Goal: Task Accomplishment & Management: Use online tool/utility

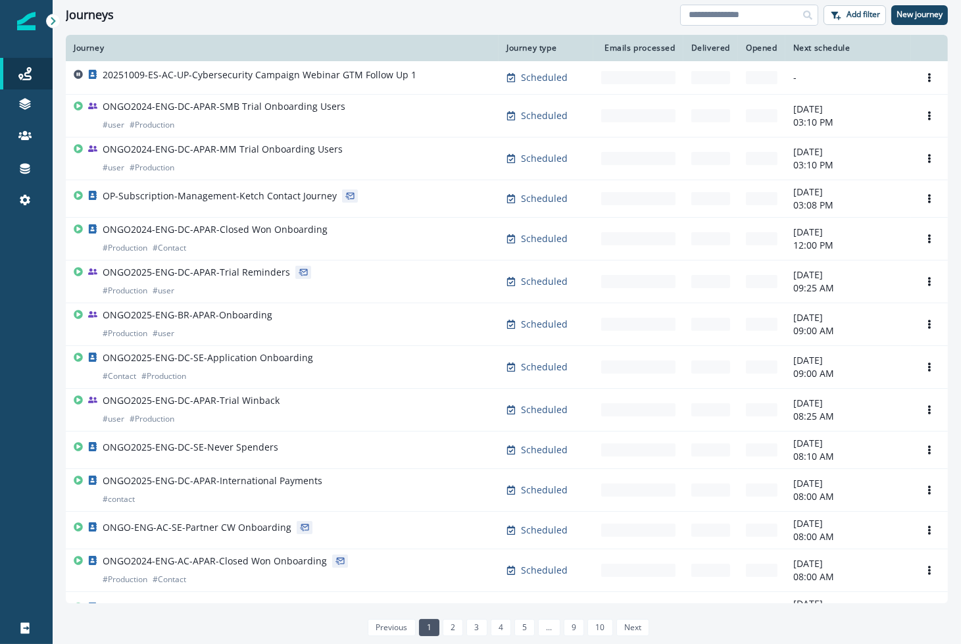
click at [724, 17] on input at bounding box center [749, 15] width 138 height 21
type input "****"
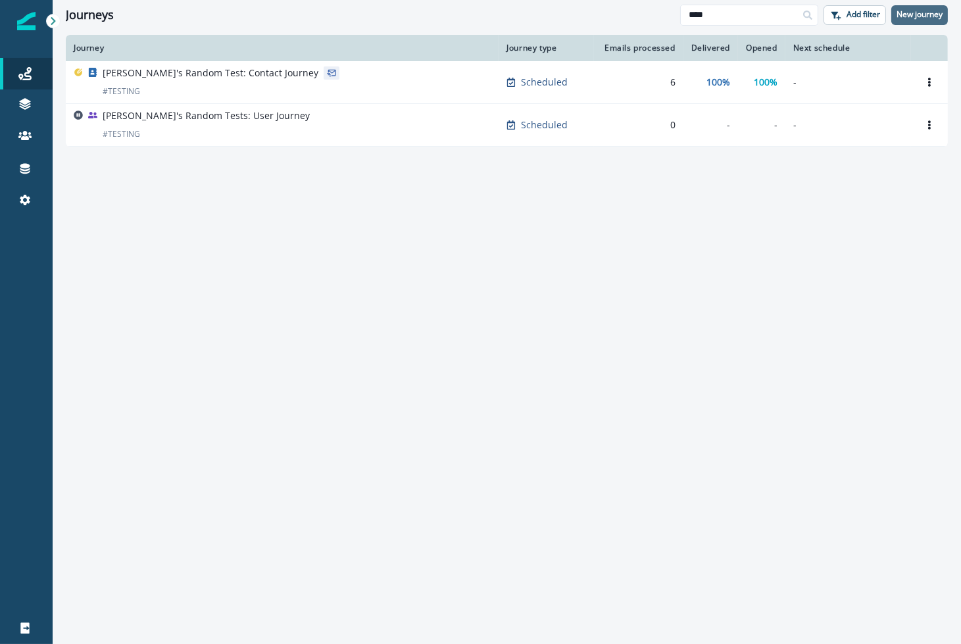
click at [934, 19] on p "New journey" at bounding box center [919, 14] width 46 height 9
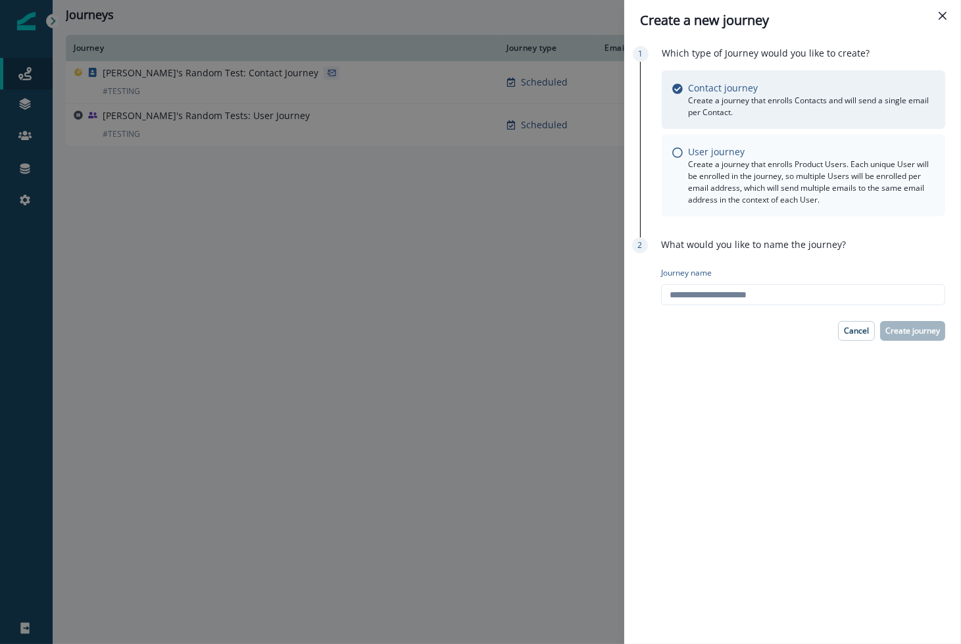
click at [747, 183] on p "Create a journey that enrolls Product Users. Each unique User will be enrolled …" at bounding box center [811, 181] width 247 height 47
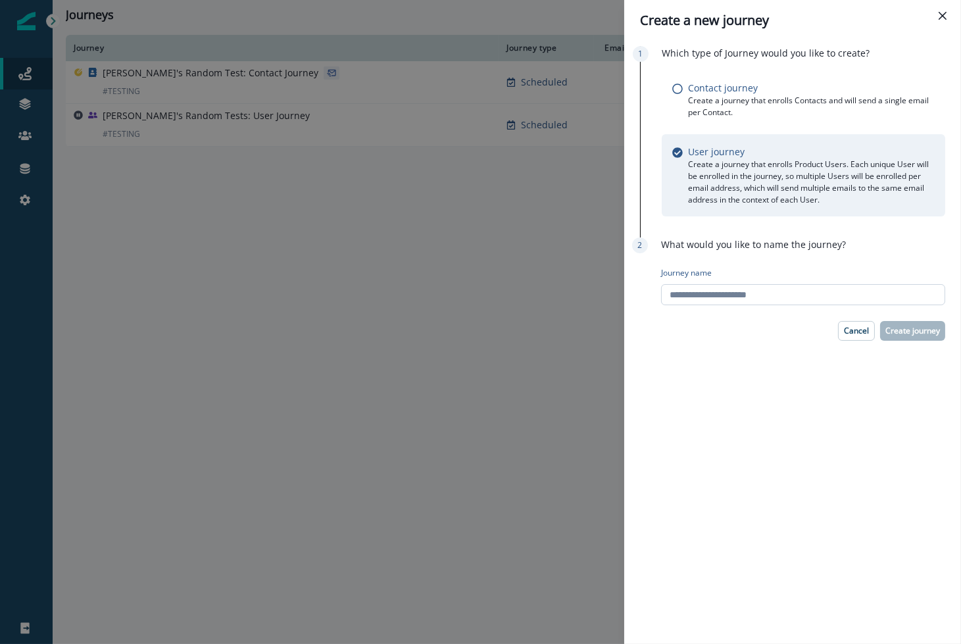
click at [726, 286] on input "Journey name" at bounding box center [803, 294] width 284 height 21
click at [706, 91] on p "Contact journey" at bounding box center [723, 88] width 70 height 14
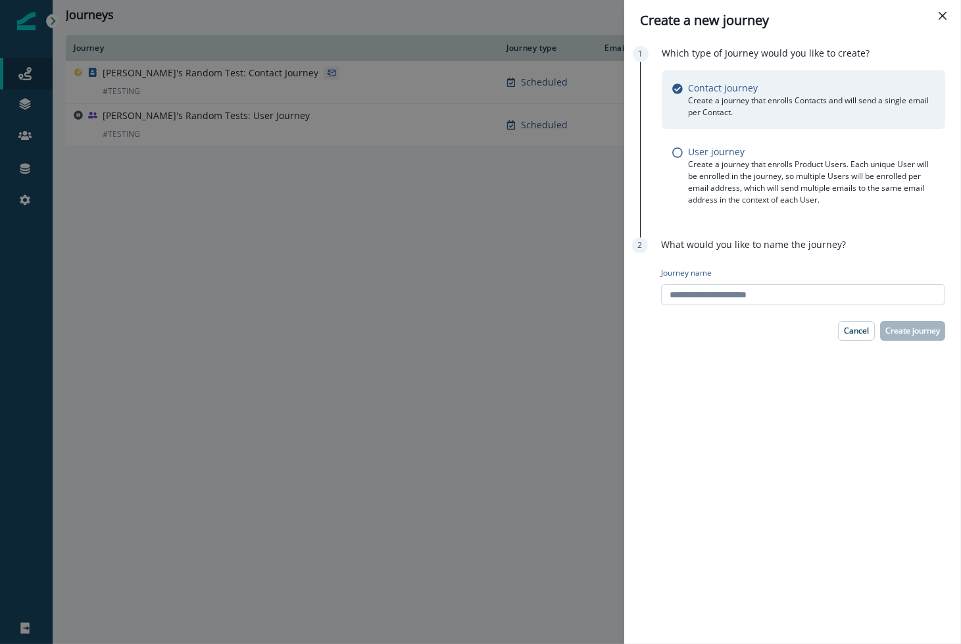
click at [758, 293] on input "Journey name" at bounding box center [803, 294] width 284 height 21
type input "**********"
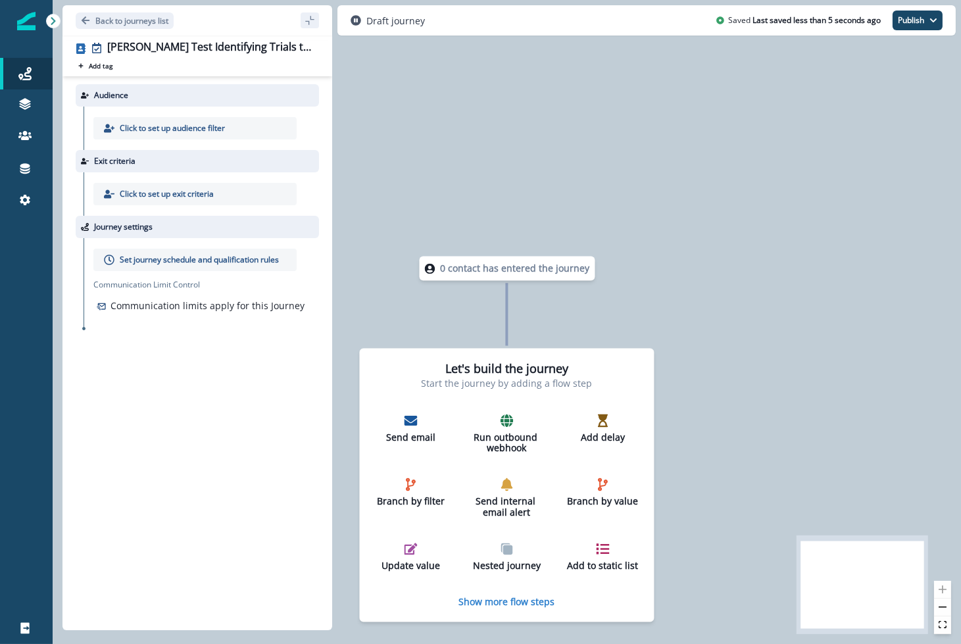
click at [155, 124] on p "Click to set up audience filter" at bounding box center [172, 128] width 105 height 12
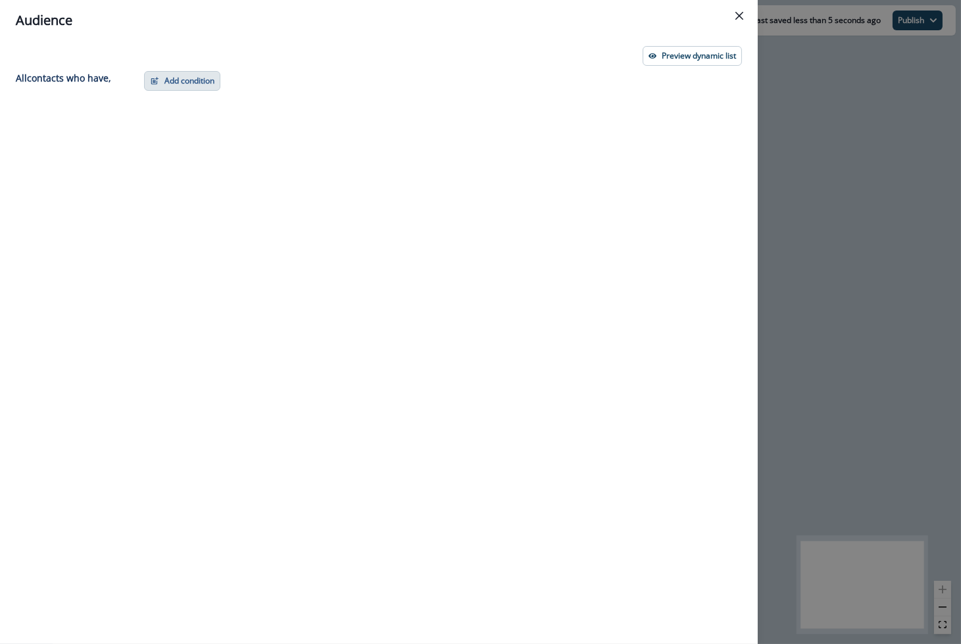
click at [188, 84] on button "Add condition" at bounding box center [182, 81] width 76 height 20
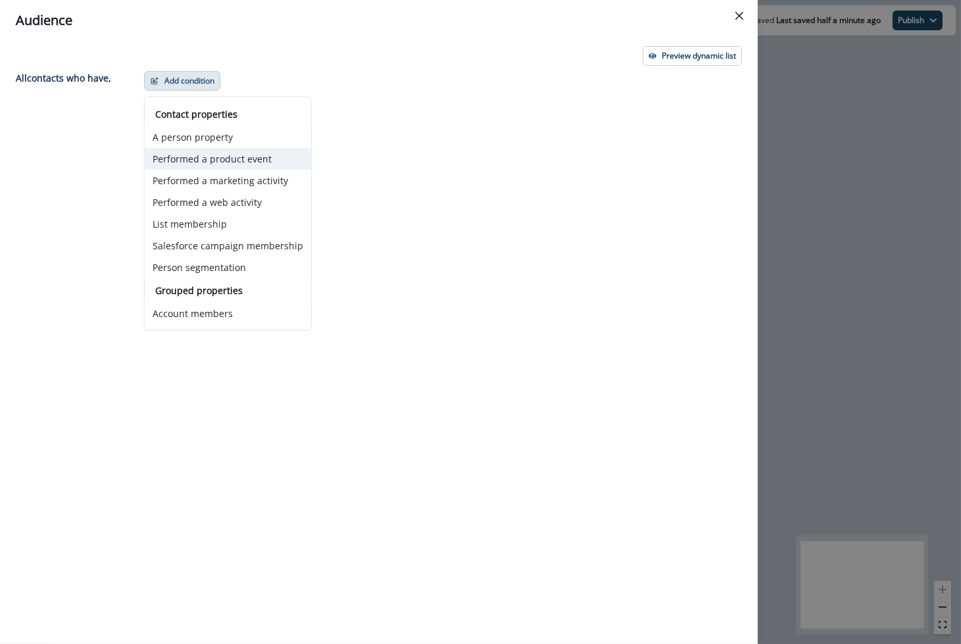
click at [253, 162] on button "Performed a product event" at bounding box center [228, 159] width 166 height 22
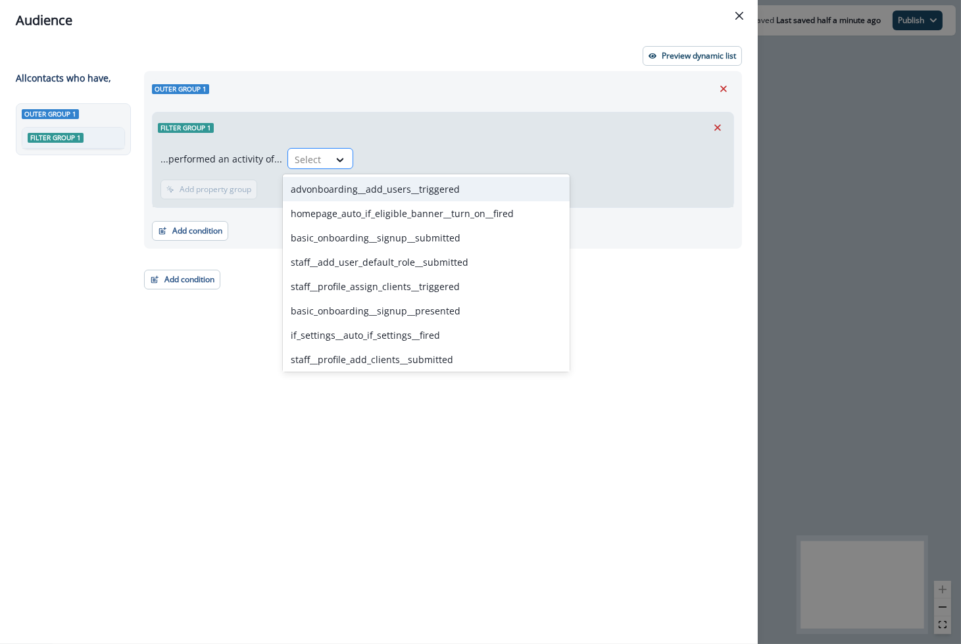
click at [308, 155] on div at bounding box center [309, 159] width 28 height 16
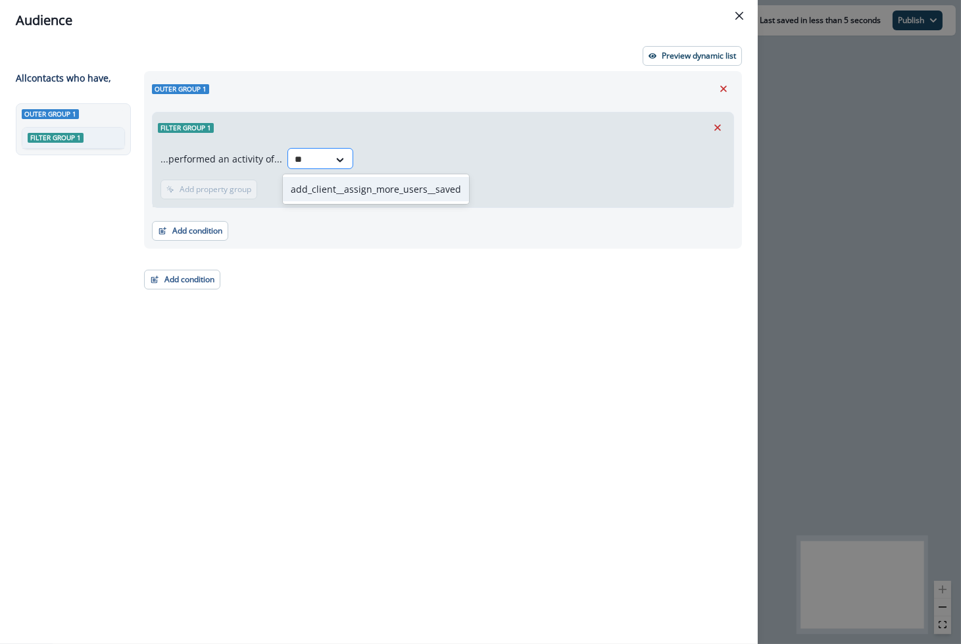
type input "***"
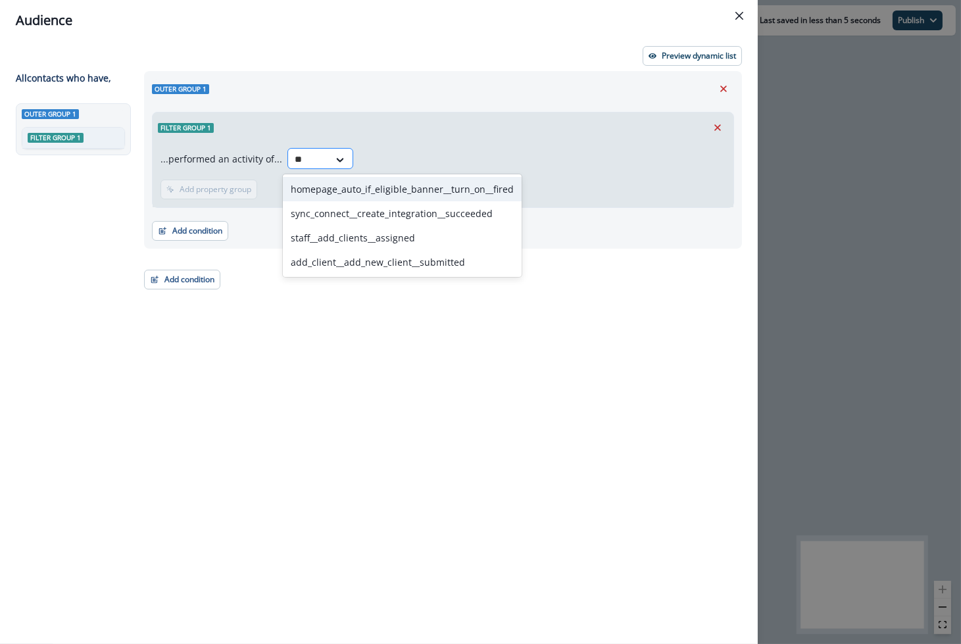
type input "***"
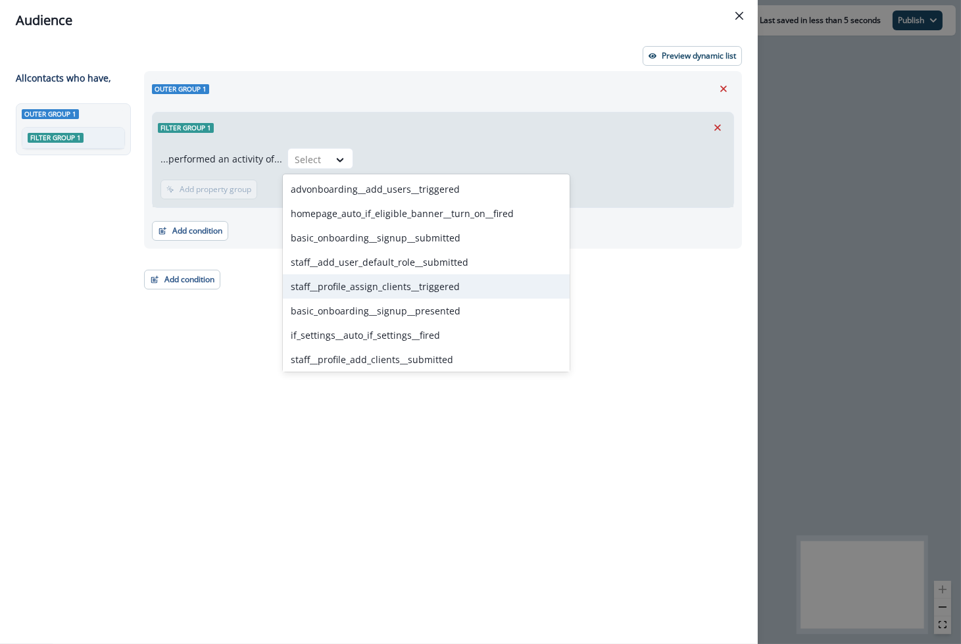
click at [165, 396] on div "Outer group 1 Filter group 1 ...performed an activity of... staff__profile_assi…" at bounding box center [439, 333] width 606 height 525
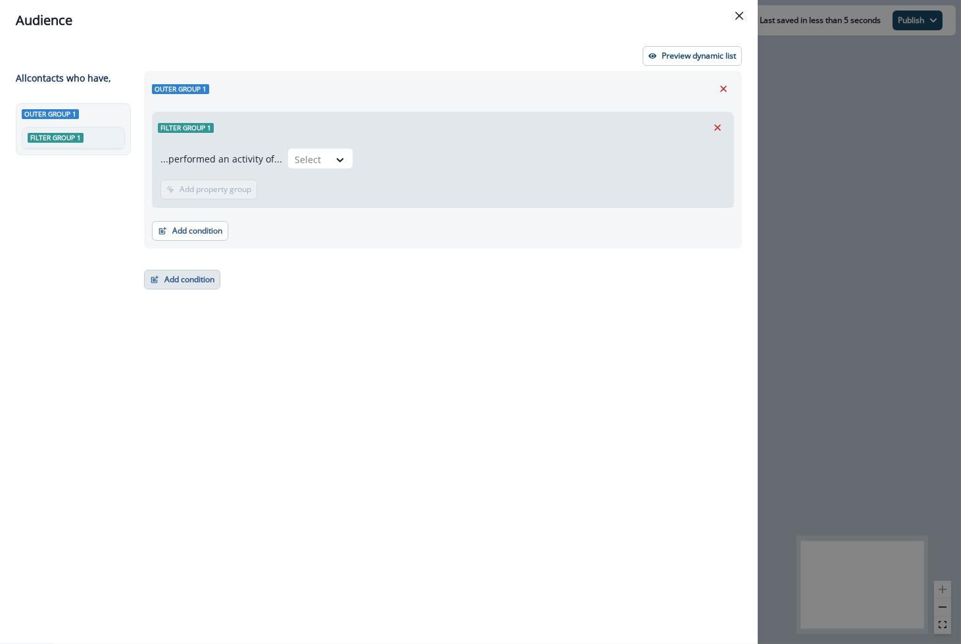
click at [187, 279] on button "Add condition" at bounding box center [182, 280] width 76 height 20
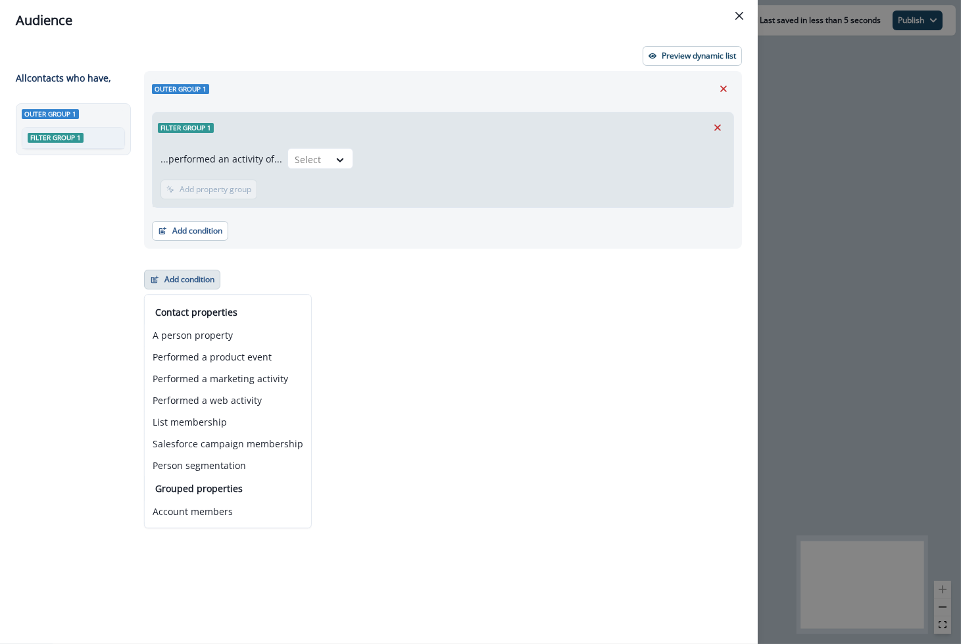
click at [381, 319] on div "Outer group 1 Filter group 1 ...performed an activity of... Select Add frequenc…" at bounding box center [439, 333] width 606 height 525
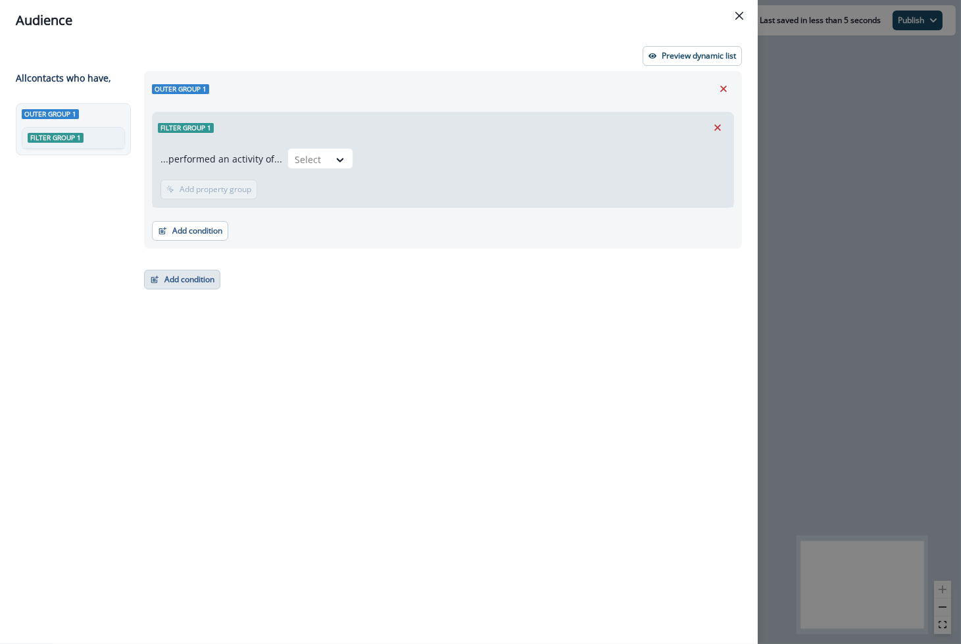
click at [191, 279] on button "Add condition" at bounding box center [182, 280] width 76 height 20
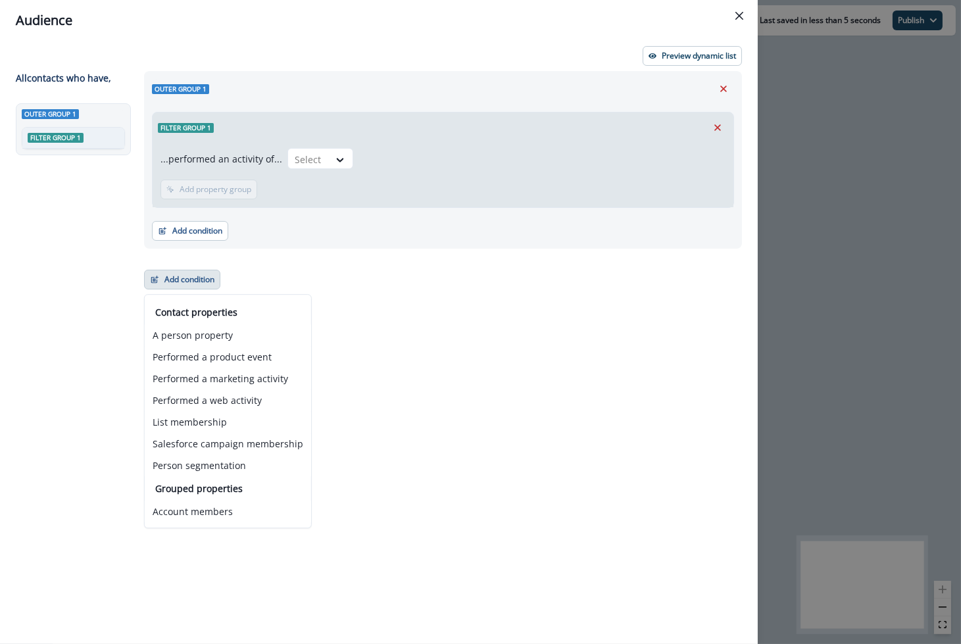
click at [526, 337] on div "Outer group 1 Filter group 1 ...performed an activity of... Select Add frequenc…" at bounding box center [439, 333] width 606 height 525
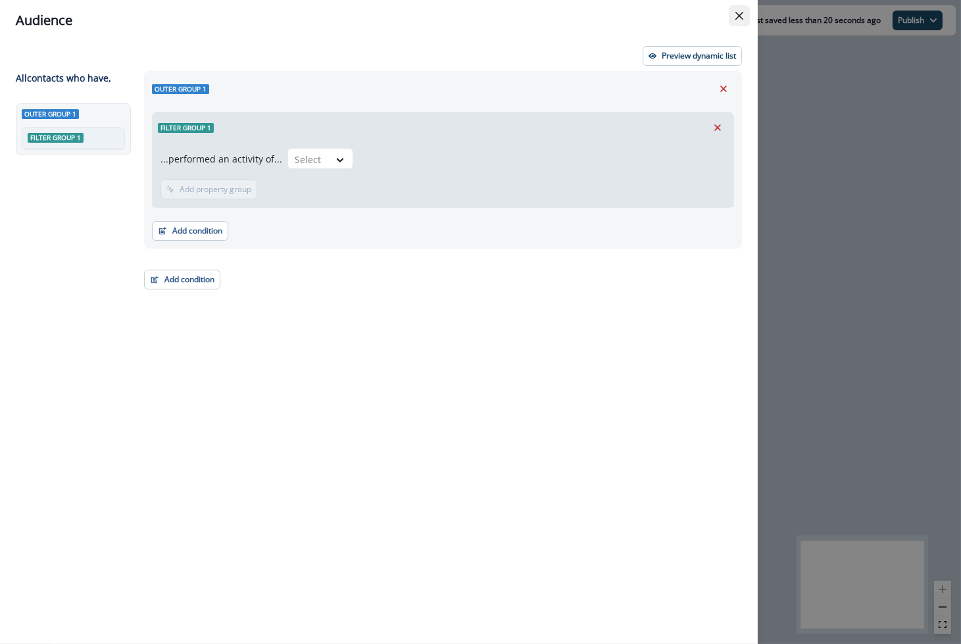
click at [740, 16] on icon "Close" at bounding box center [739, 16] width 8 height 8
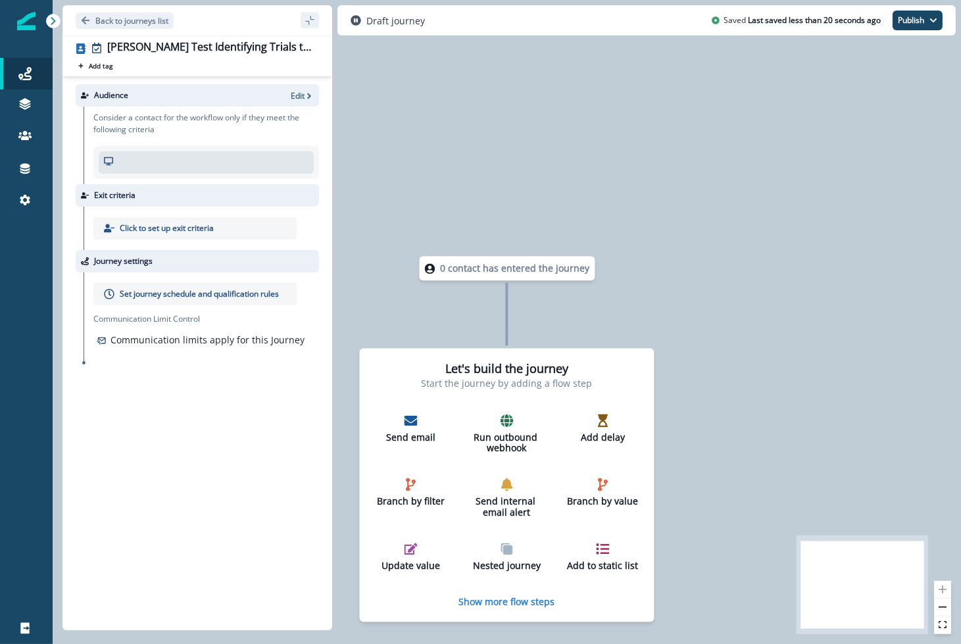
click at [150, 227] on p "Click to set up exit criteria" at bounding box center [167, 228] width 94 height 12
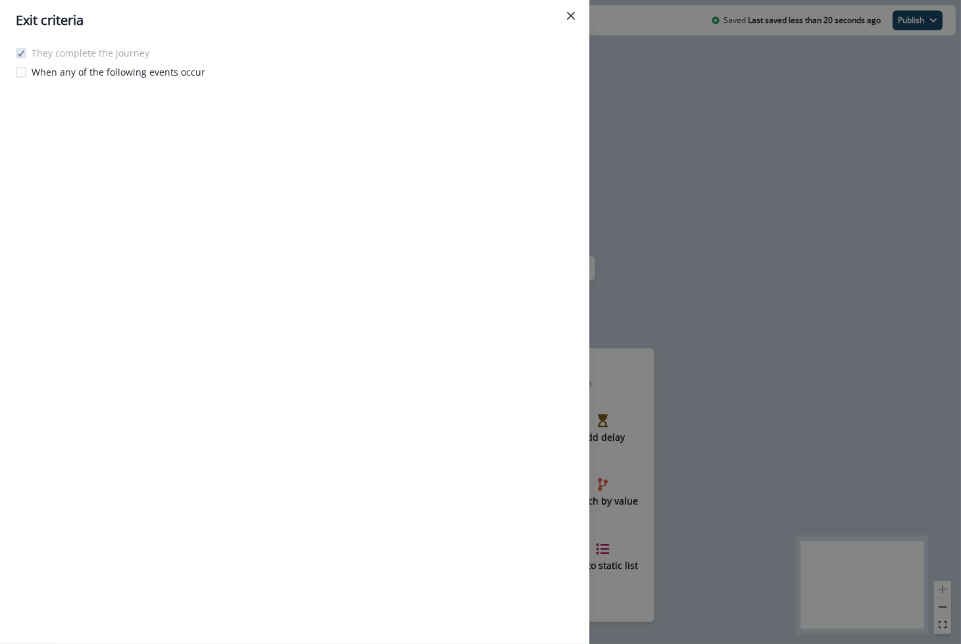
click at [60, 73] on p "When any of the following events occur" at bounding box center [119, 72] width 174 height 14
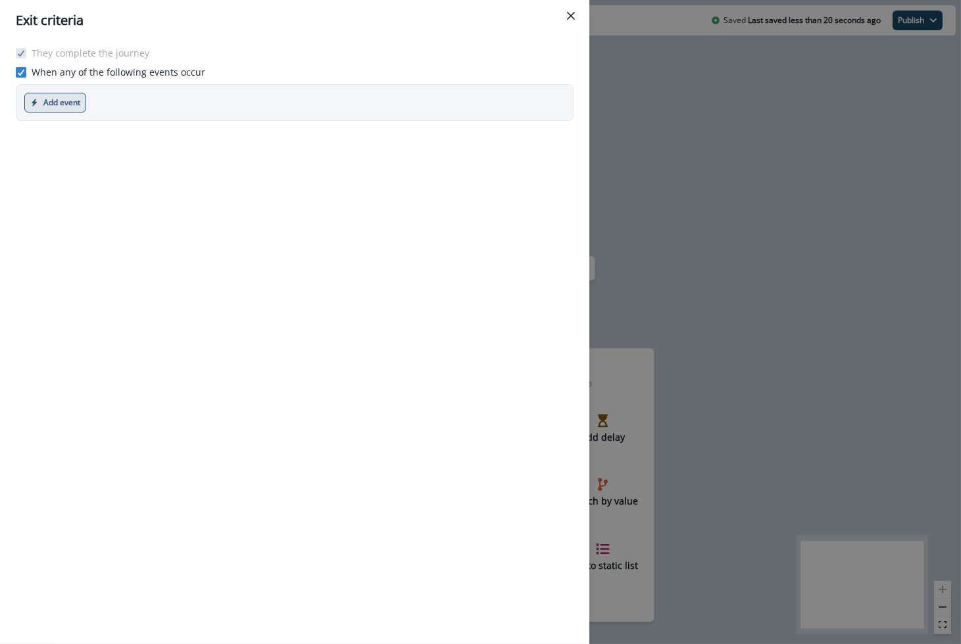
click at [68, 96] on button "Add event" at bounding box center [55, 103] width 62 height 20
click at [23, 73] on icon at bounding box center [21, 72] width 8 height 7
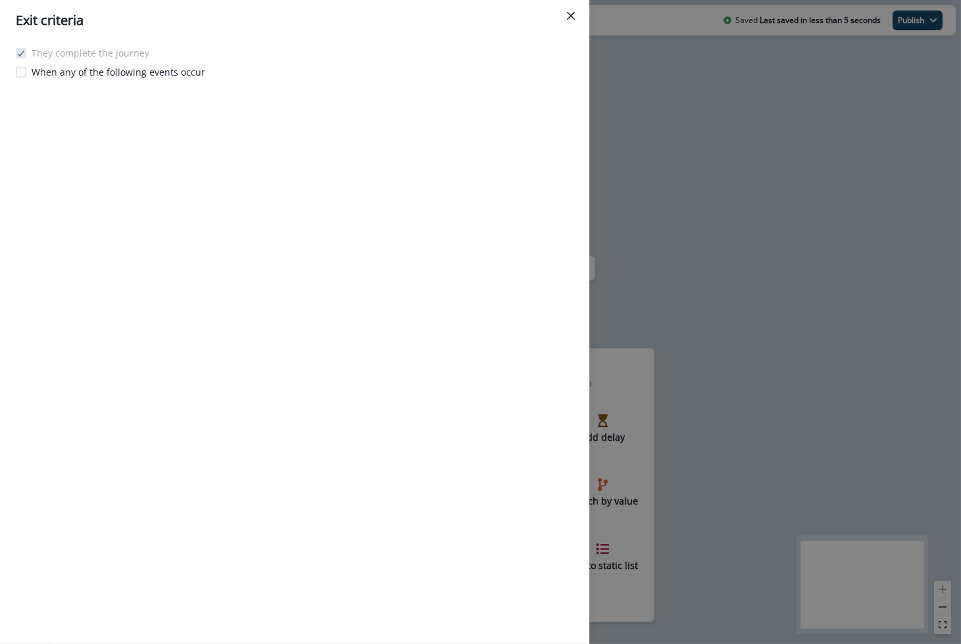
click at [235, 222] on div "They complete the journey When any of the following events occur" at bounding box center [294, 342] width 589 height 603
click at [572, 20] on button "Close" at bounding box center [570, 15] width 21 height 21
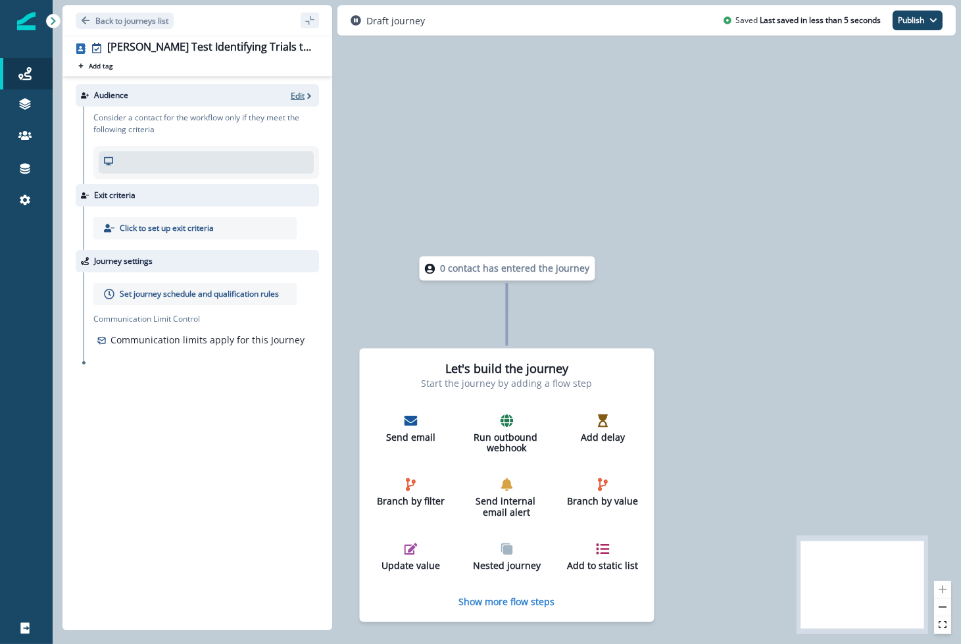
click at [297, 91] on p "Edit" at bounding box center [298, 95] width 14 height 11
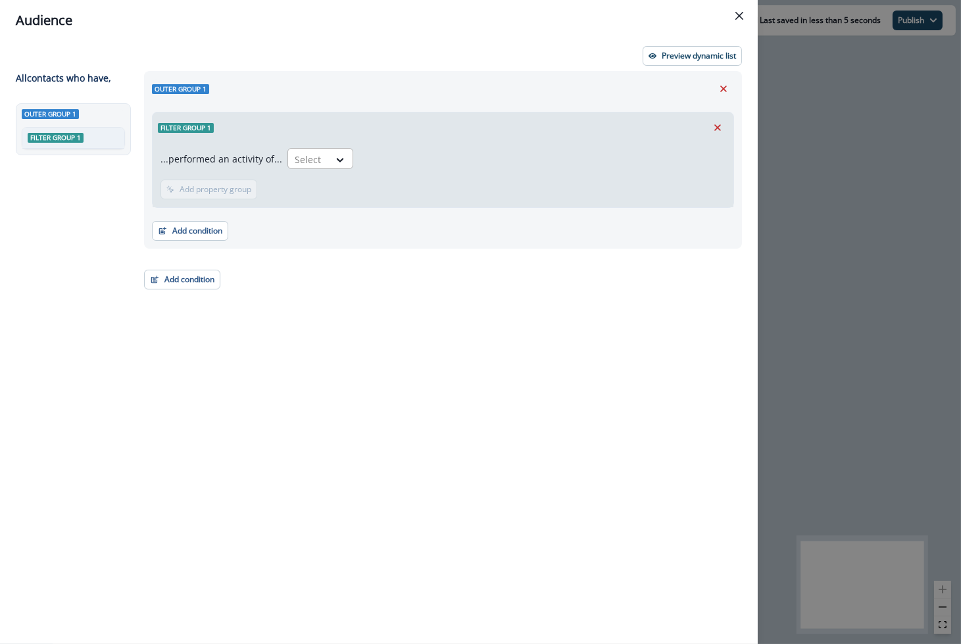
click at [308, 168] on div "Select" at bounding box center [308, 160] width 41 height 22
type input "***"
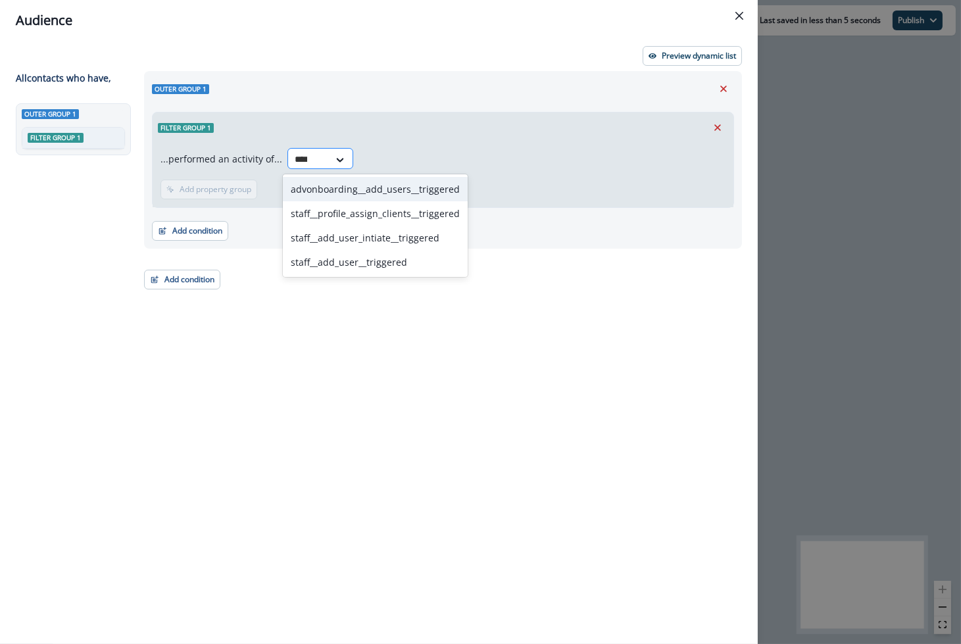
type input "*****"
type input "****"
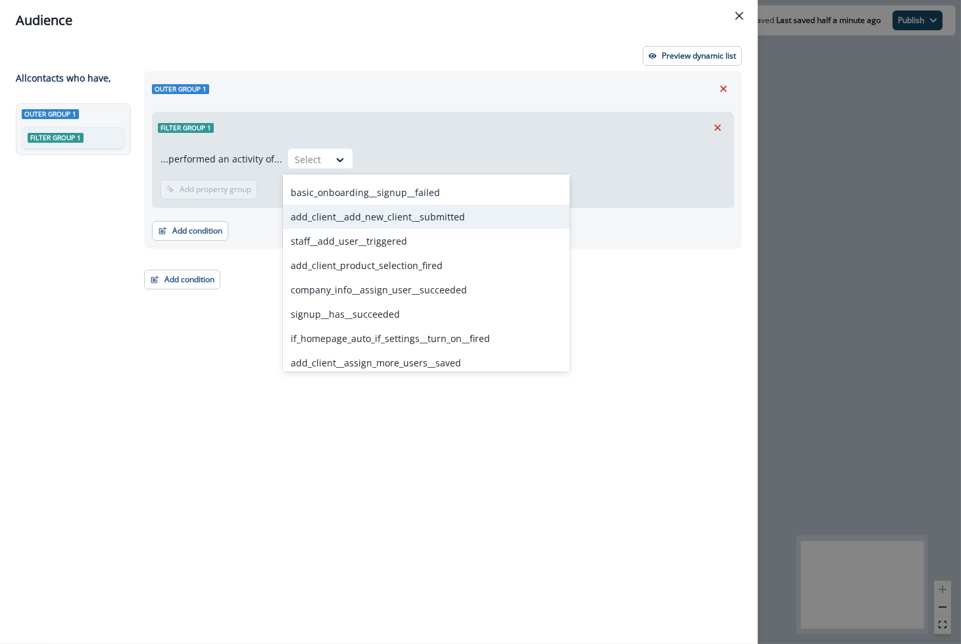
scroll to position [435, 0]
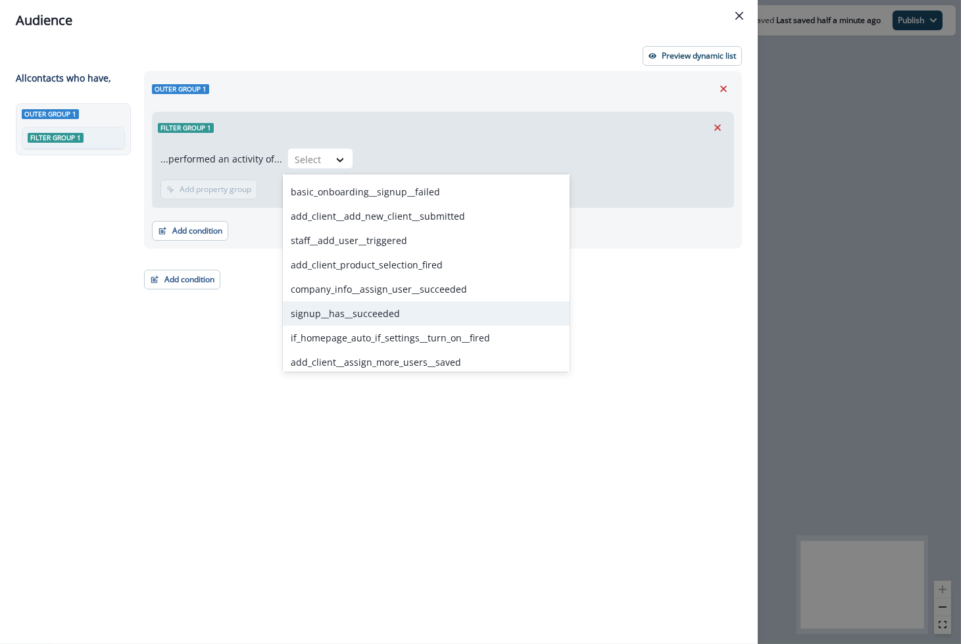
click at [449, 315] on div "signup__has__succeeded" at bounding box center [426, 313] width 287 height 24
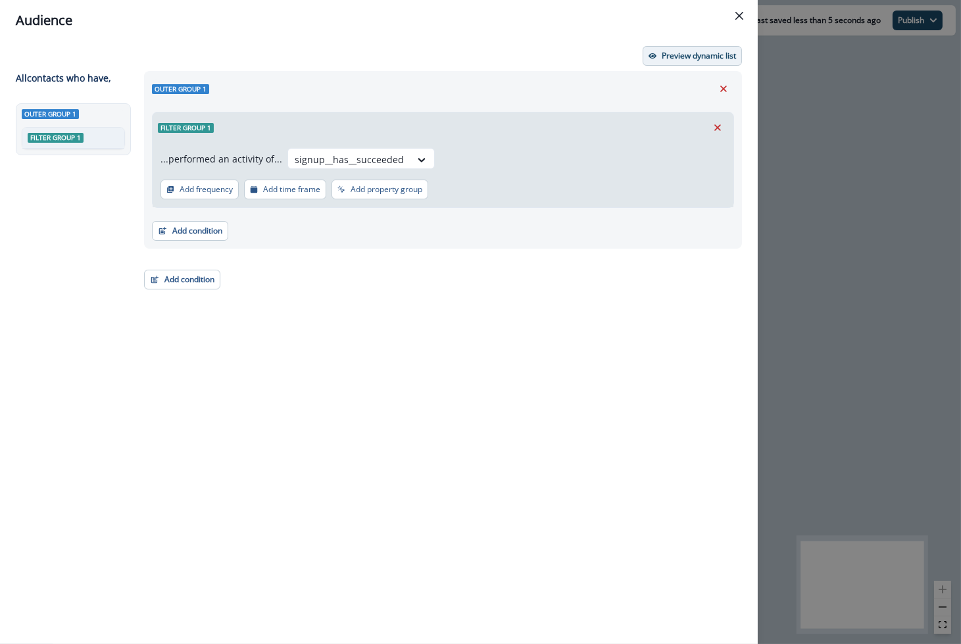
click at [679, 55] on p "Preview dynamic list" at bounding box center [699, 55] width 74 height 9
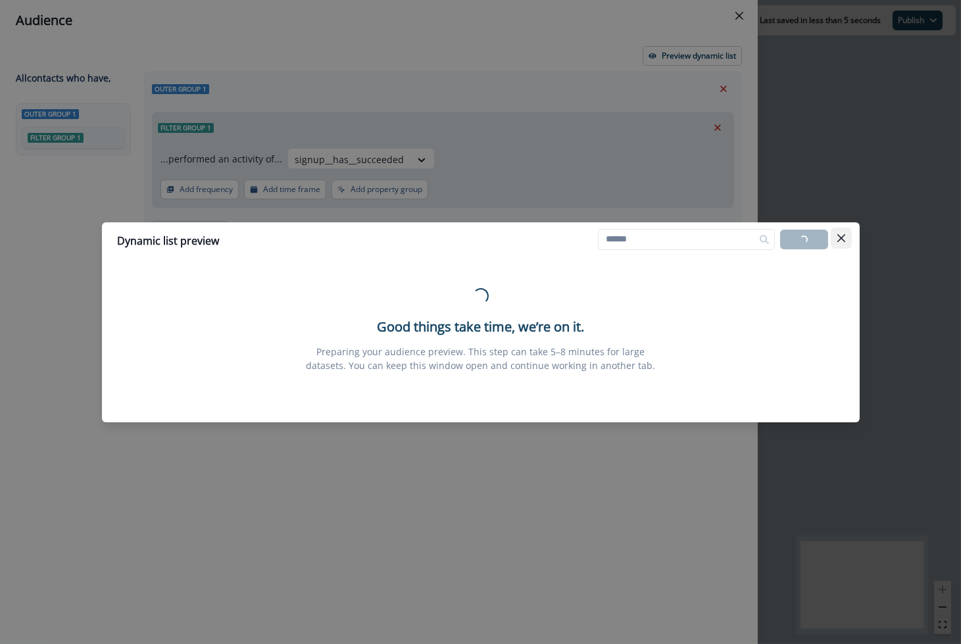
click at [843, 240] on icon "Close" at bounding box center [840, 237] width 8 height 8
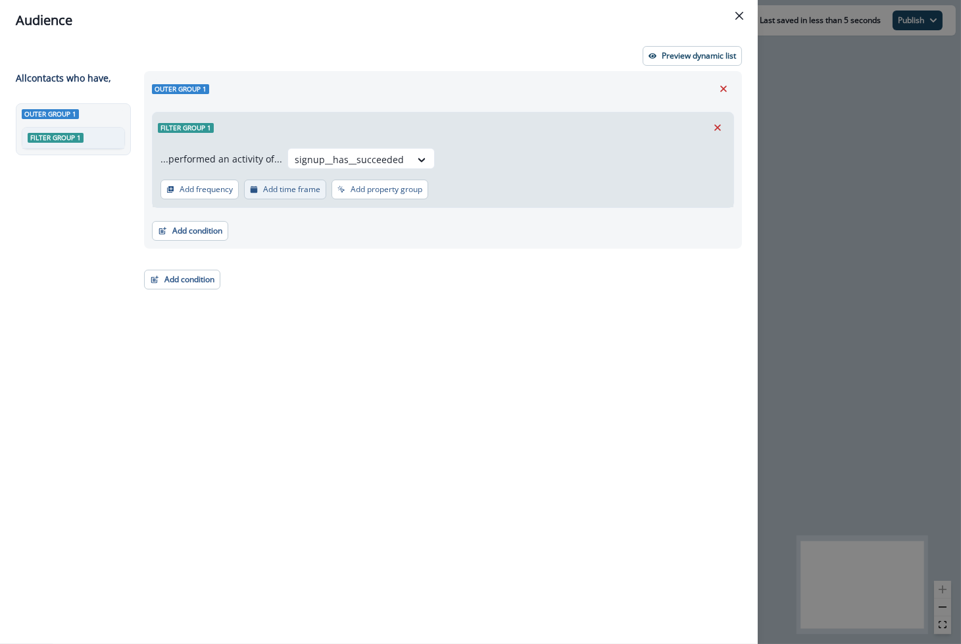
click at [266, 196] on button "Add time frame" at bounding box center [285, 190] width 82 height 20
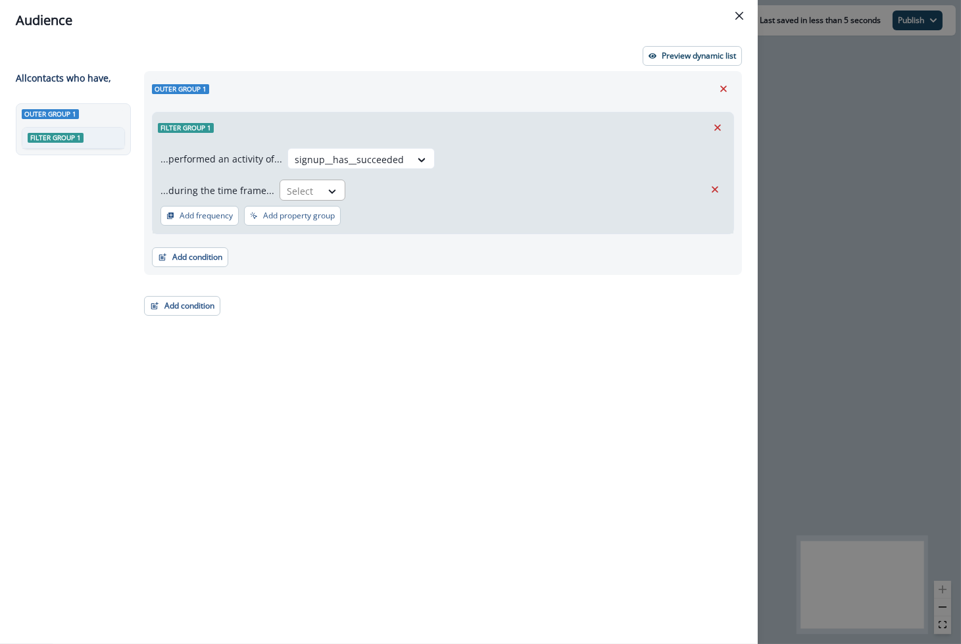
click at [296, 184] on div at bounding box center [301, 191] width 28 height 16
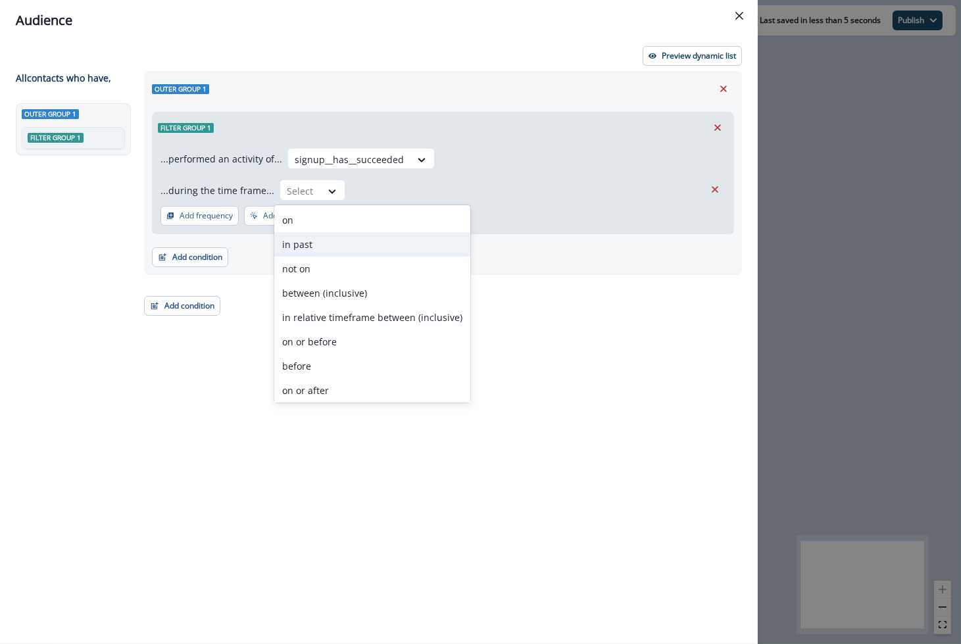
click at [327, 247] on div "in past" at bounding box center [372, 244] width 196 height 24
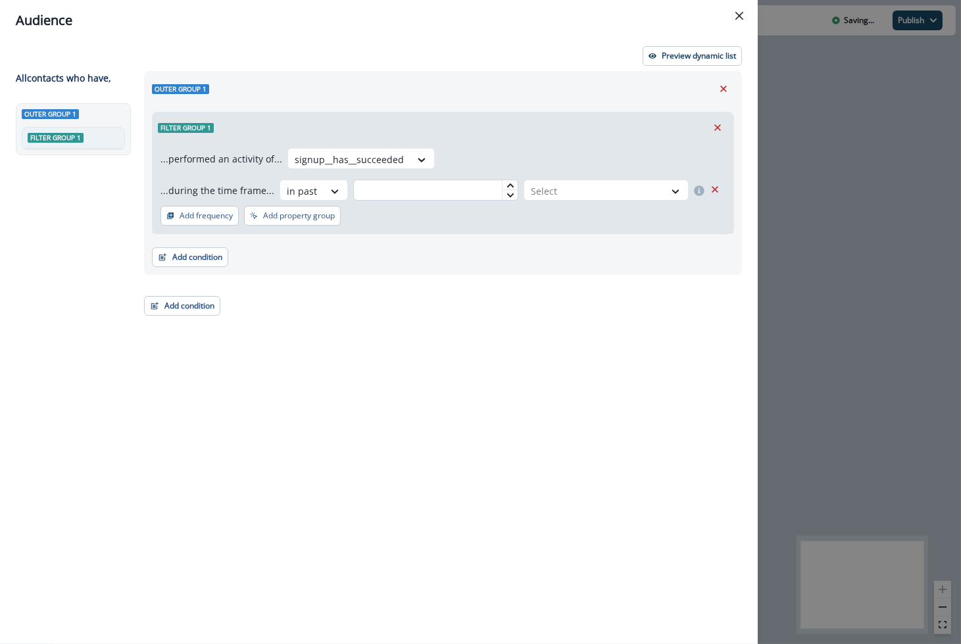
click at [436, 192] on input "text" at bounding box center [435, 190] width 165 height 21
type input "*"
click at [508, 186] on icon at bounding box center [509, 185] width 7 height 4
click at [548, 186] on div at bounding box center [594, 191] width 127 height 16
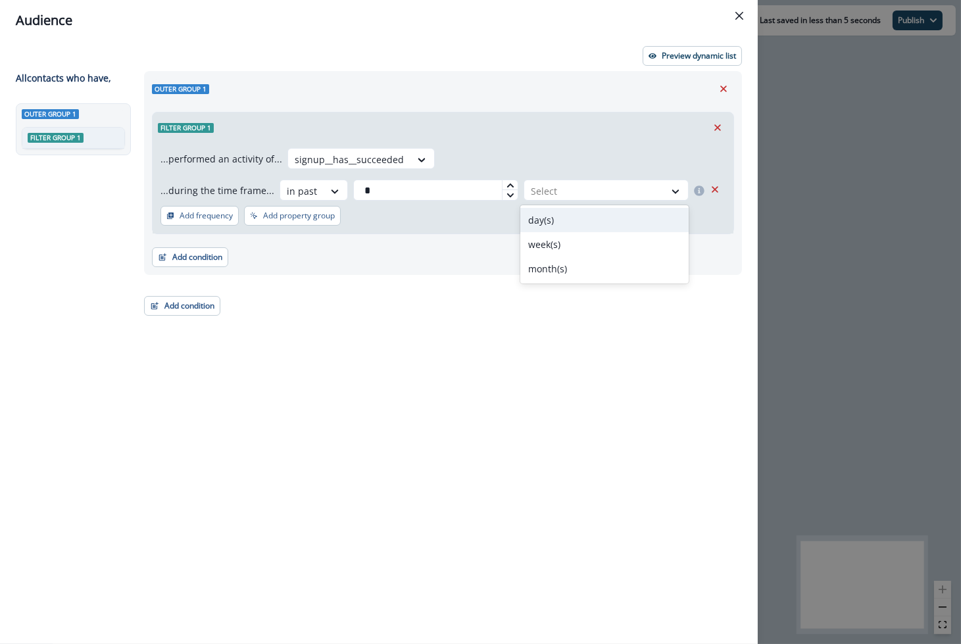
click at [558, 221] on div "day(s)" at bounding box center [604, 220] width 169 height 24
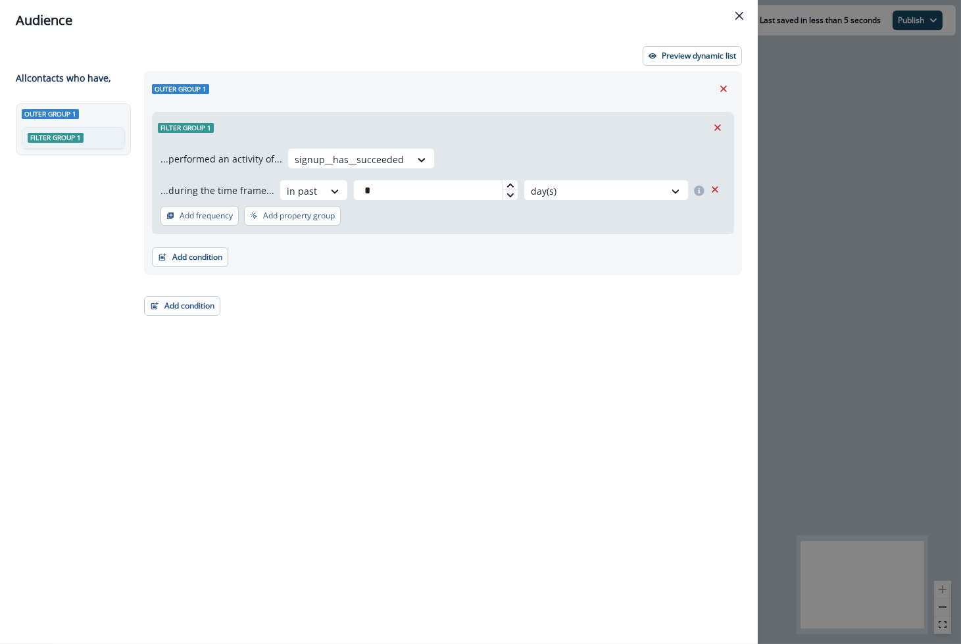
click at [554, 286] on div "Outer group 1 Filter group 1 ...performed an activity of... signup__has__succee…" at bounding box center [439, 333] width 606 height 525
click at [685, 58] on p "Preview dynamic list" at bounding box center [699, 55] width 74 height 9
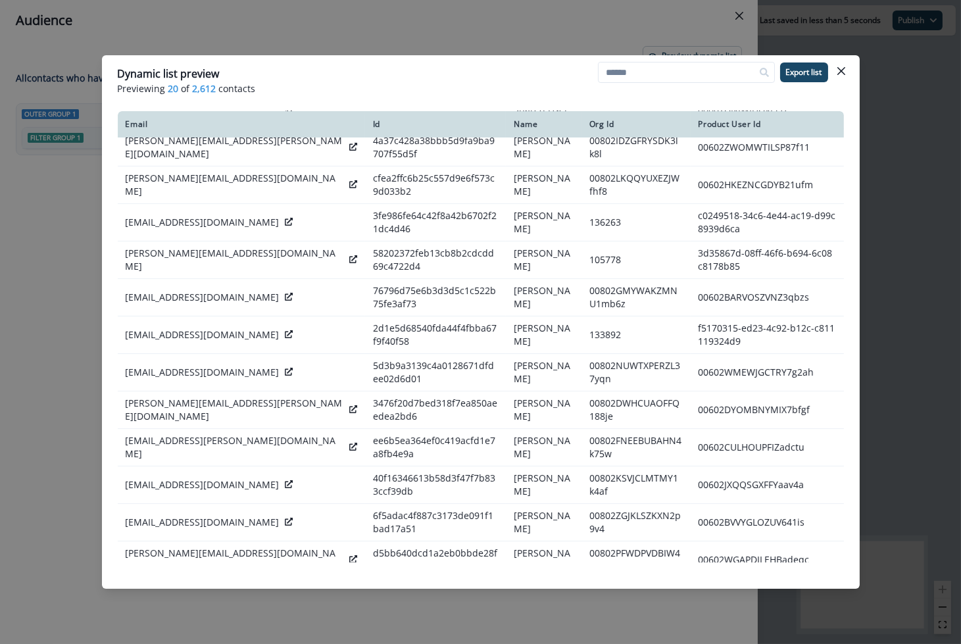
scroll to position [259, 0]
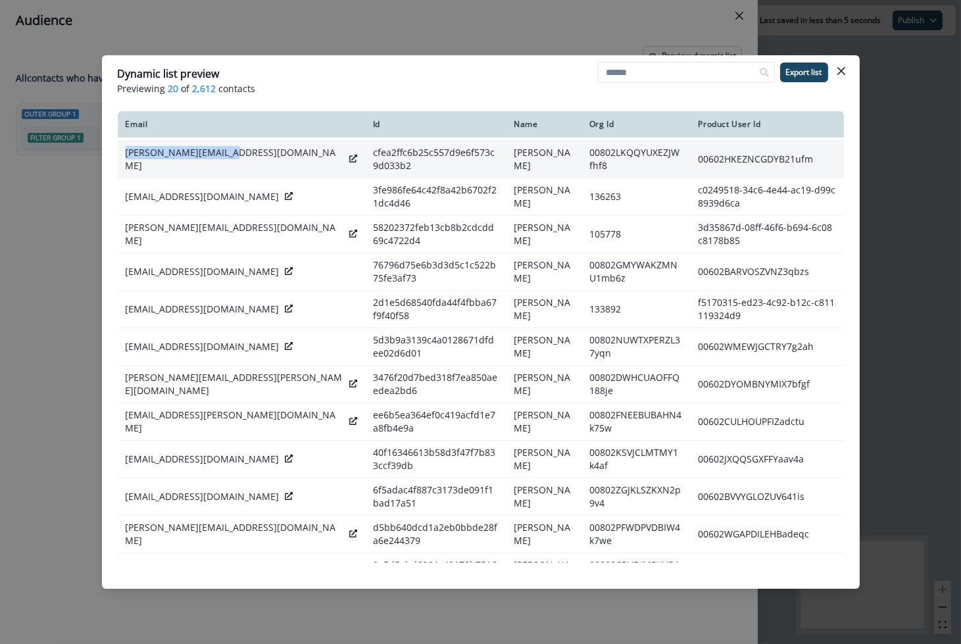
drag, startPoint x: 121, startPoint y: 155, endPoint x: 239, endPoint y: 159, distance: 117.8
click at [239, 159] on td "amanda@tworoadsco.com" at bounding box center [241, 159] width 247 height 37
copy p "amanda@tworoadsco.com"
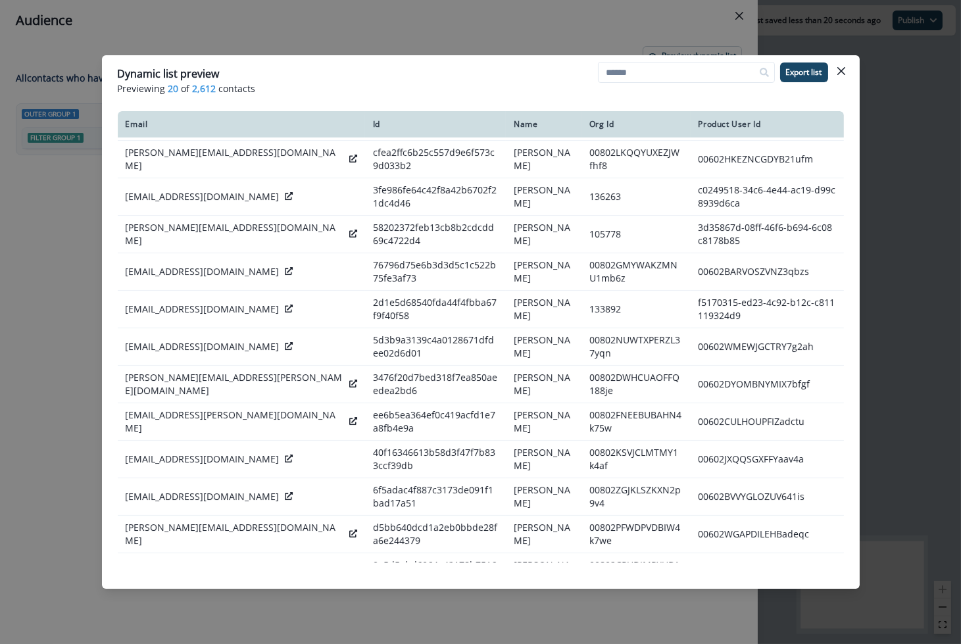
click at [47, 206] on div "Dynamic list preview Previewing 20 of 2,612 contacts Export list Email Id Name …" at bounding box center [480, 322] width 961 height 644
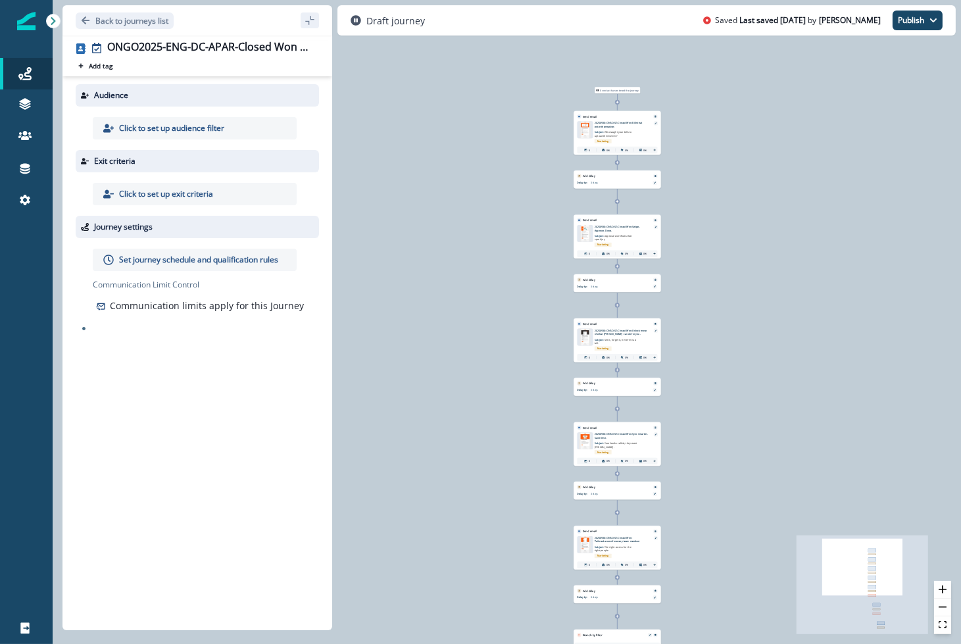
drag, startPoint x: 463, startPoint y: 306, endPoint x: 428, endPoint y: 337, distance: 46.1
click at [428, 337] on div "0 contact has entered the journey Send email Email asset changed, journey repor…" at bounding box center [507, 322] width 908 height 644
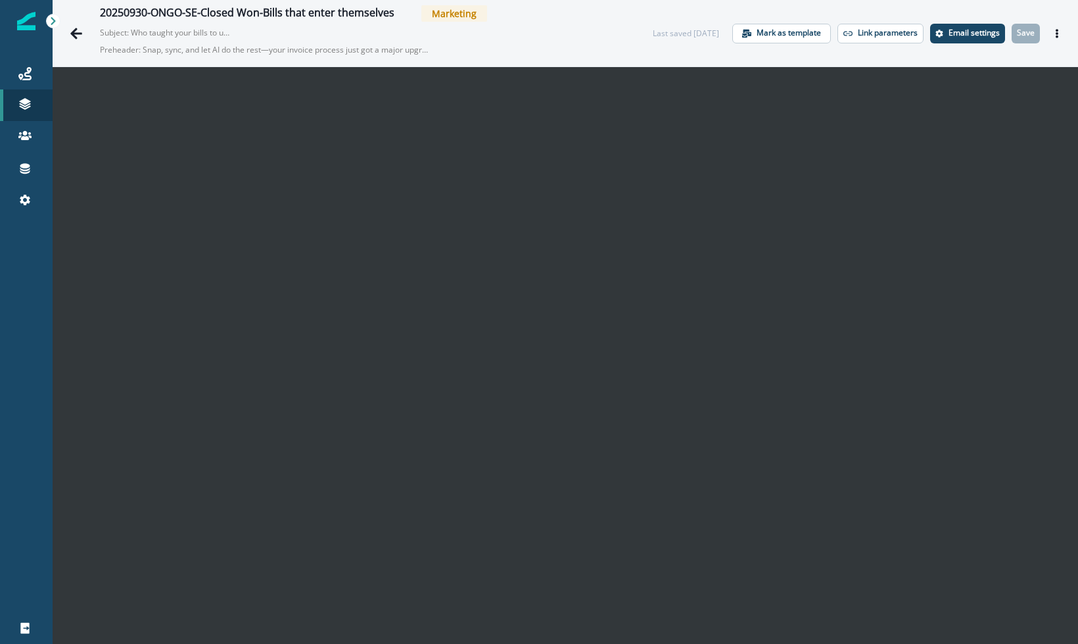
click at [600, 36] on div "20250930-ONGO-SE-Closed Won-Bills that enter themselves Marketing Subject: Who …" at bounding box center [363, 33] width 527 height 56
